Goal: Information Seeking & Learning: Learn about a topic

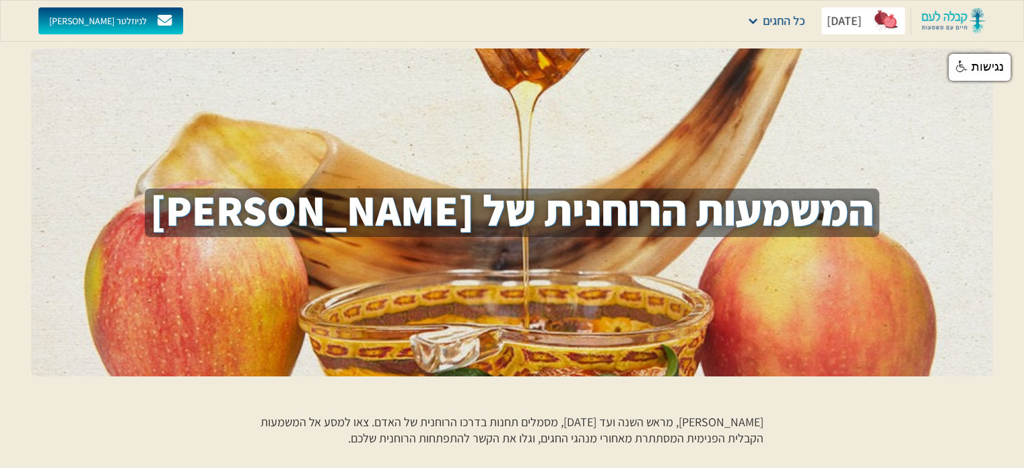
click at [827, 22] on div "[DATE]" at bounding box center [844, 21] width 35 height 16
click at [842, 26] on div "[DATE]" at bounding box center [844, 21] width 35 height 16
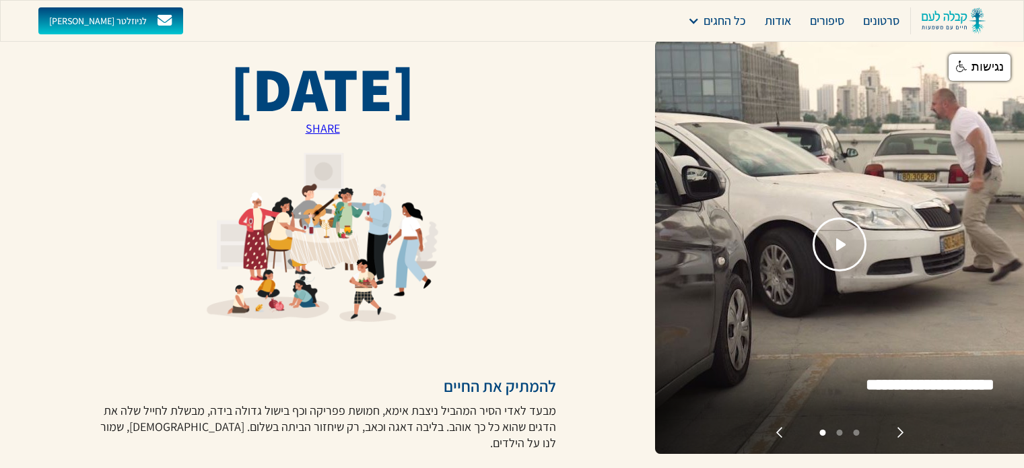
scroll to position [269, 0]
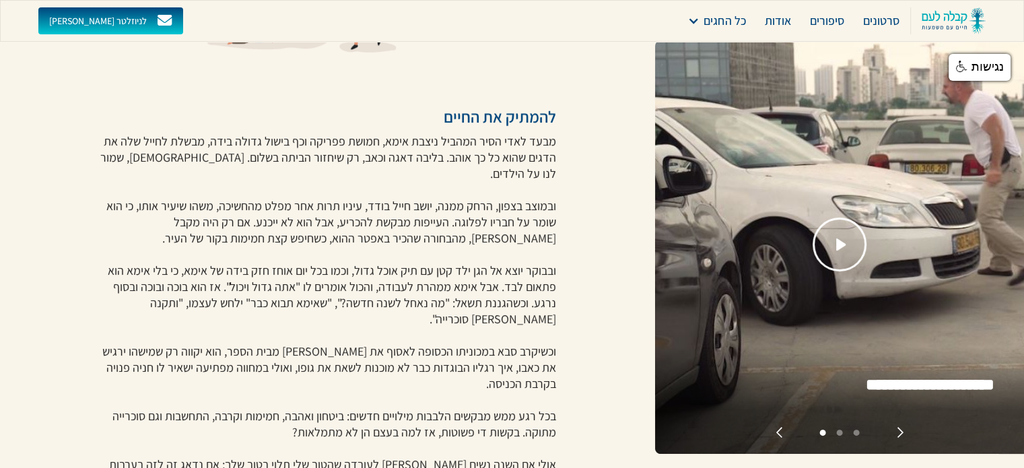
drag, startPoint x: 434, startPoint y: 0, endPoint x: 578, endPoint y: 154, distance: 211.5
click at [578, 154] on div "[DATE] להמתיק את החיים מבעד לאדי הסיר המהביל ניצבת אימא, חמושת פפריקה וכף בישול…" at bounding box center [327, 424] width 655 height 1387
